Goal: Information Seeking & Learning: Learn about a topic

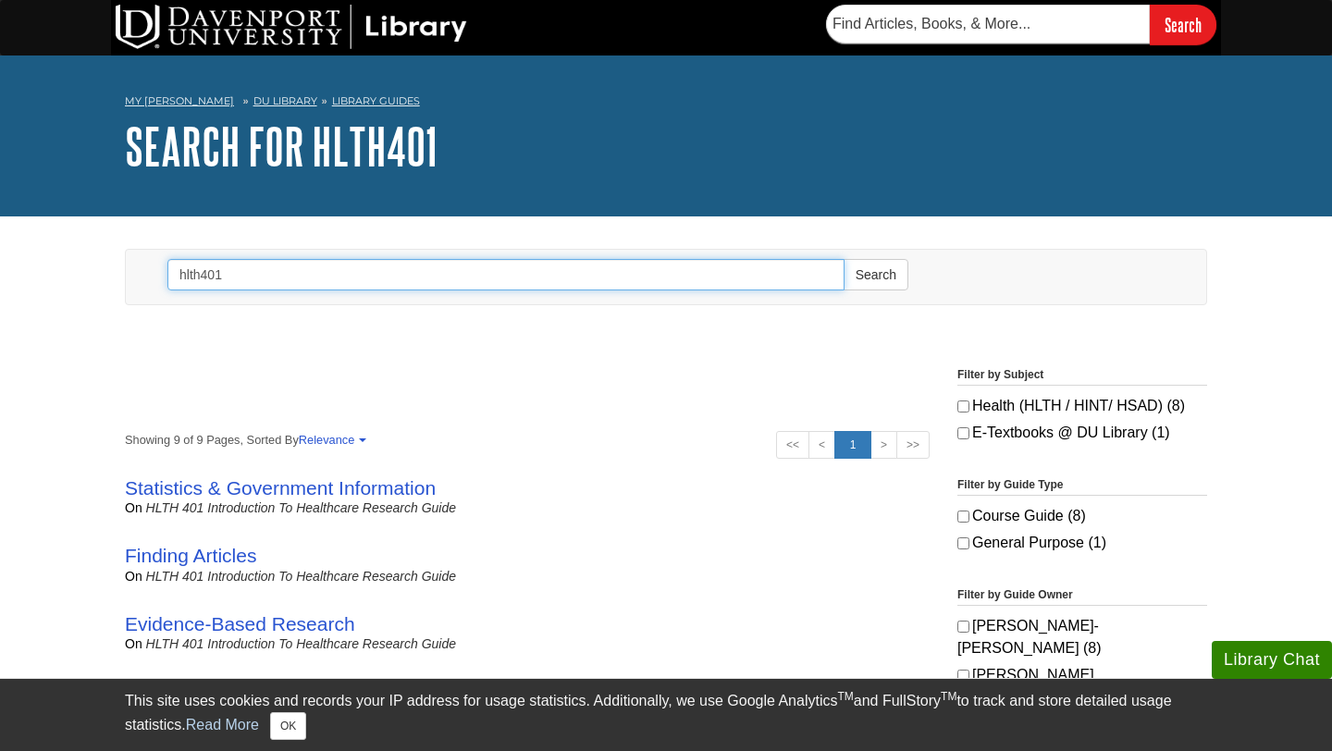
click at [664, 269] on input "hlth401" at bounding box center [505, 274] width 677 height 31
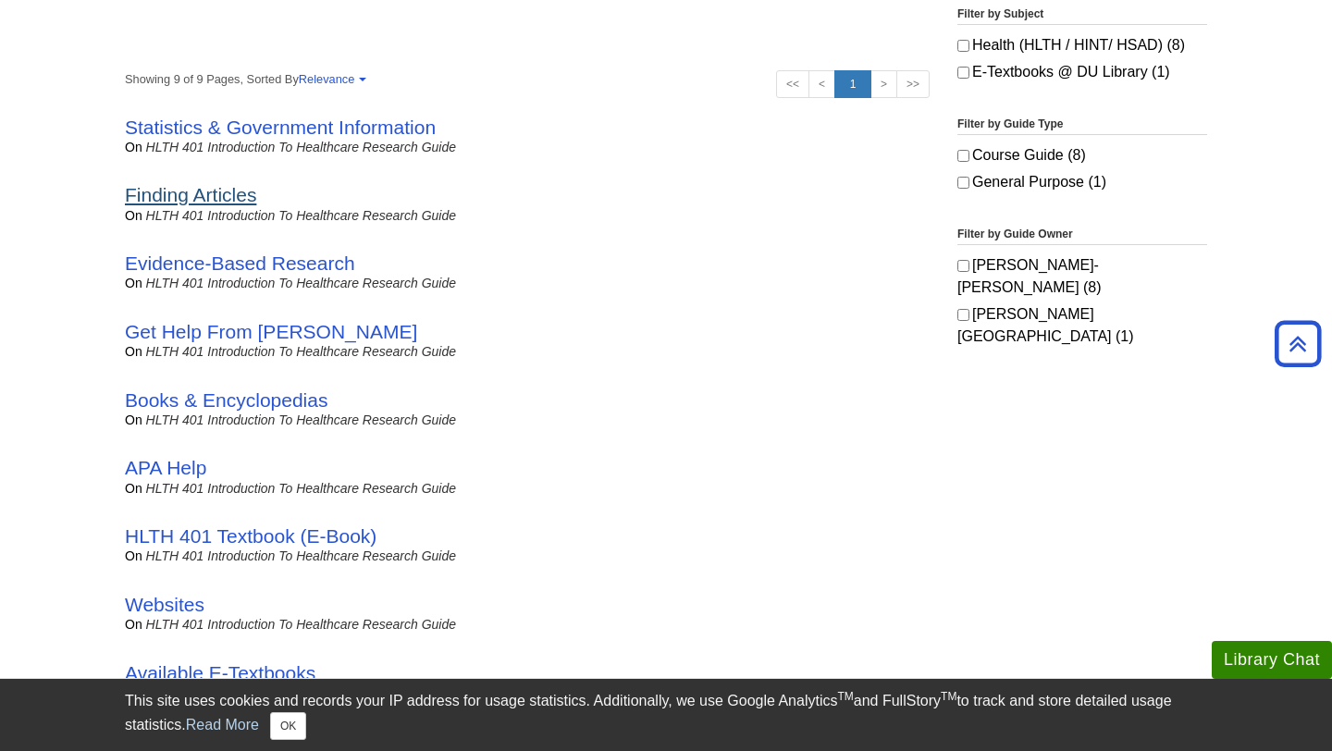
scroll to position [347, 0]
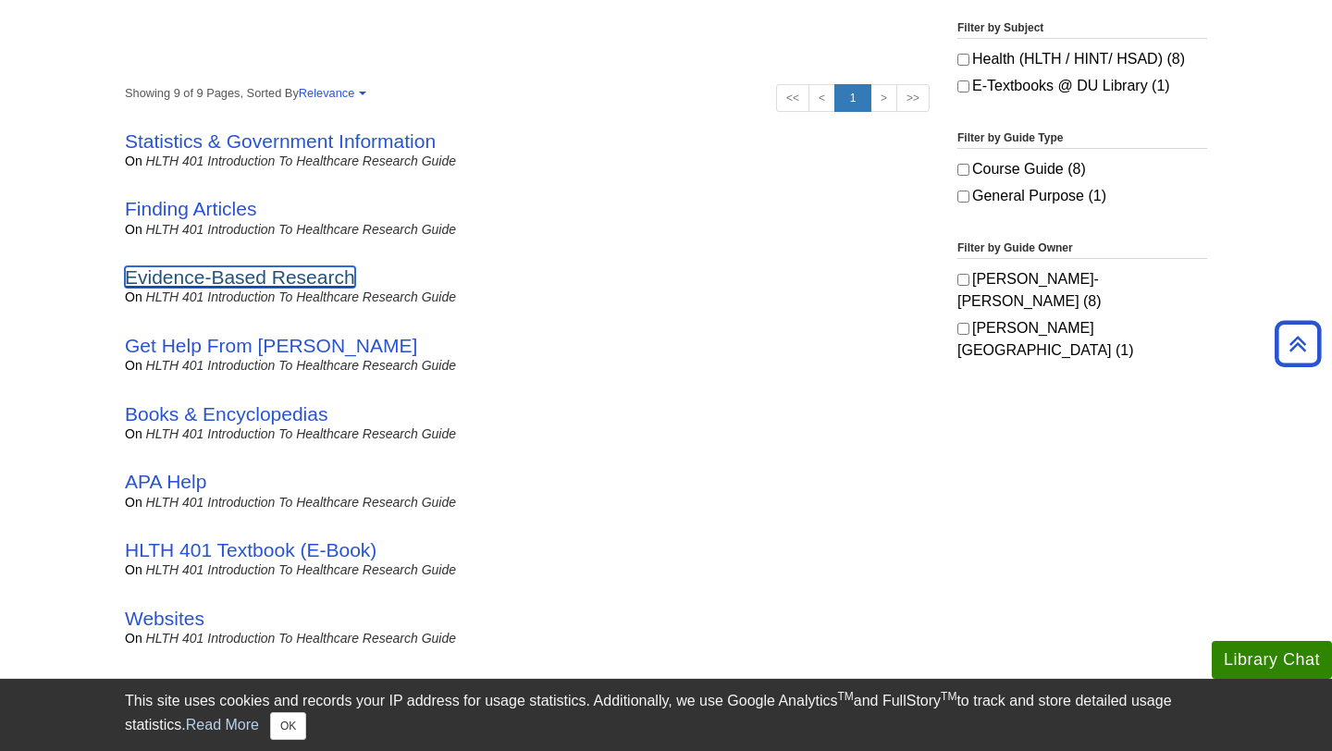
click at [310, 273] on link "Evidence-Based Research" at bounding box center [240, 276] width 230 height 21
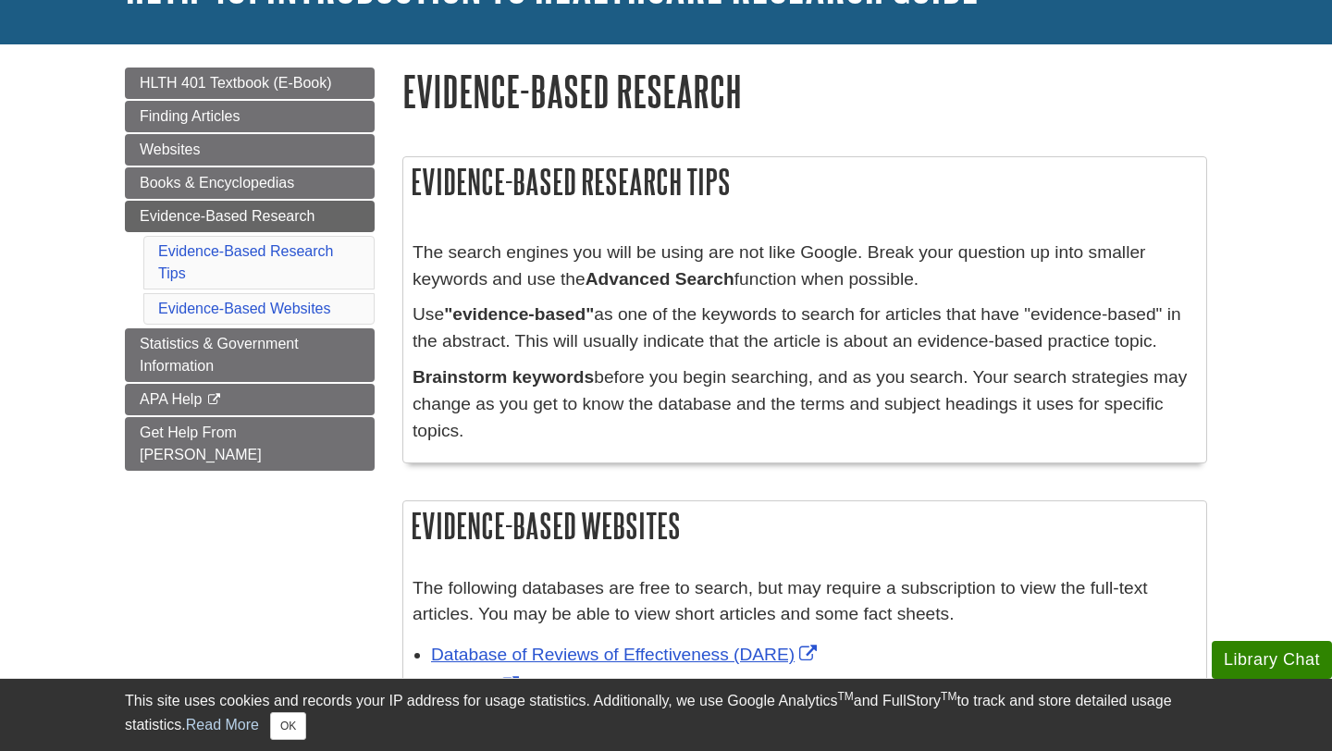
scroll to position [210, 0]
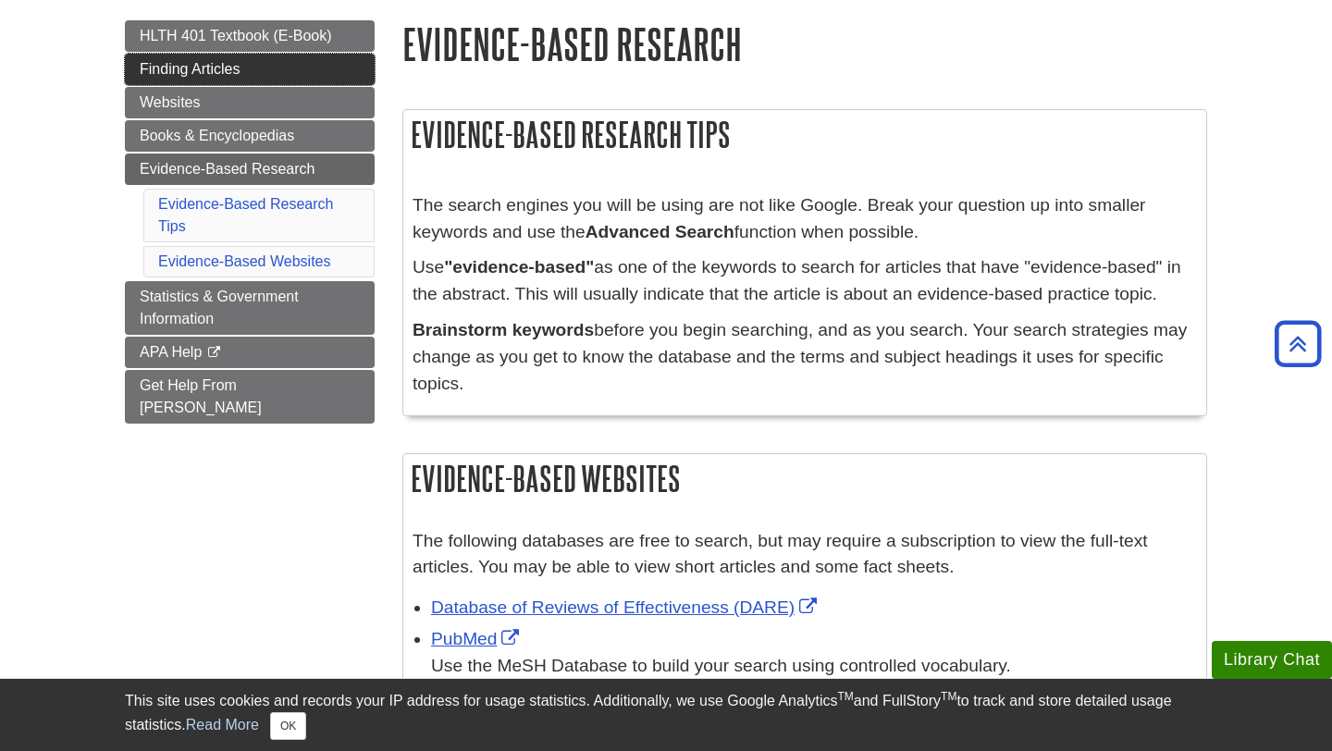
click at [290, 63] on link "Finding Articles" at bounding box center [250, 69] width 250 height 31
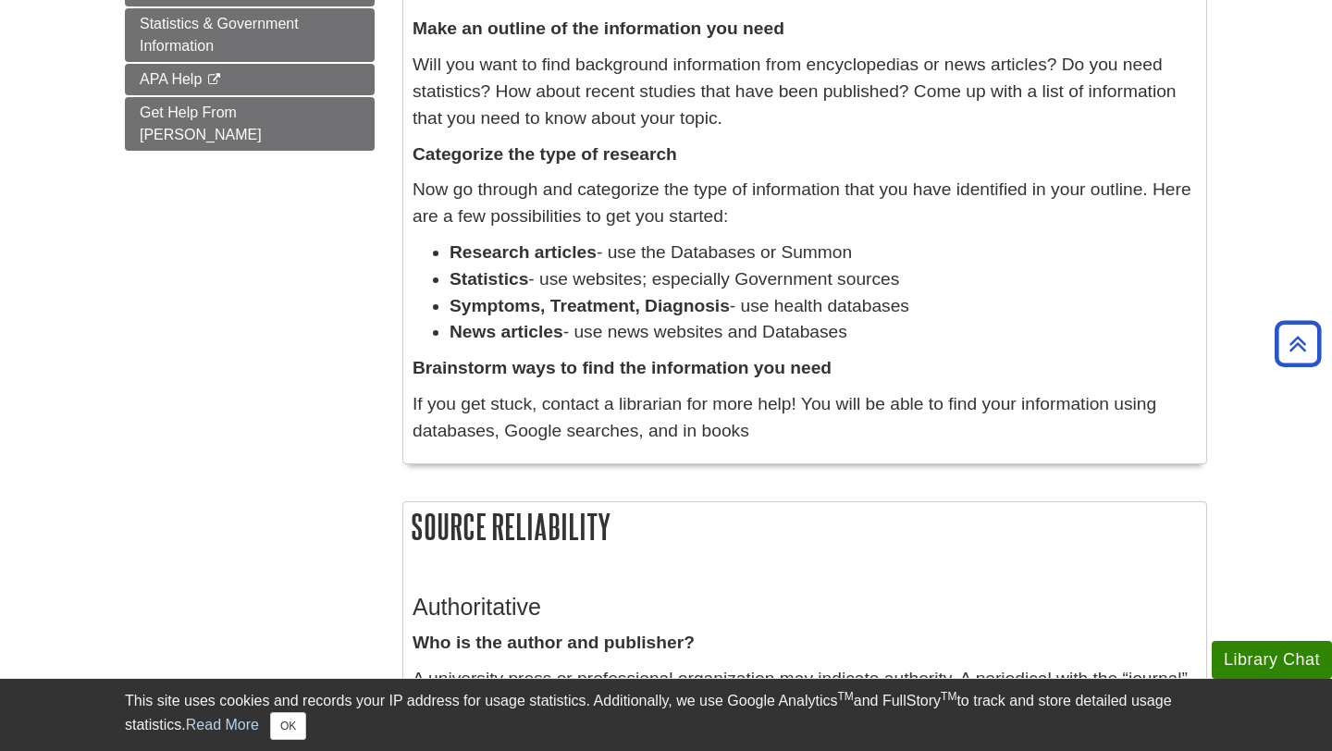
scroll to position [597, 0]
